Goal: Information Seeking & Learning: Learn about a topic

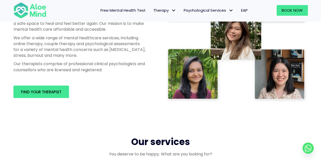
scroll to position [302, 0]
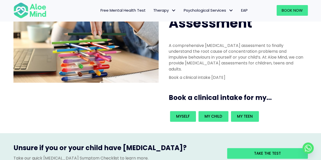
scroll to position [43, 0]
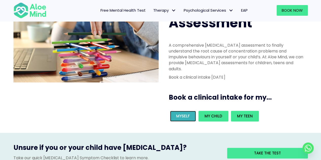
click at [186, 113] on span "Myself" at bounding box center [183, 115] width 14 height 5
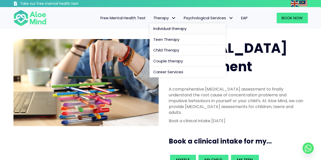
click at [165, 27] on span "Individual therapy" at bounding box center [169, 28] width 33 height 5
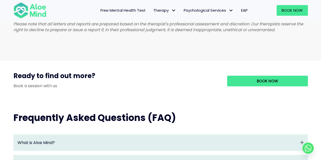
scroll to position [525, 0]
